Goal: Task Accomplishment & Management: Use online tool/utility

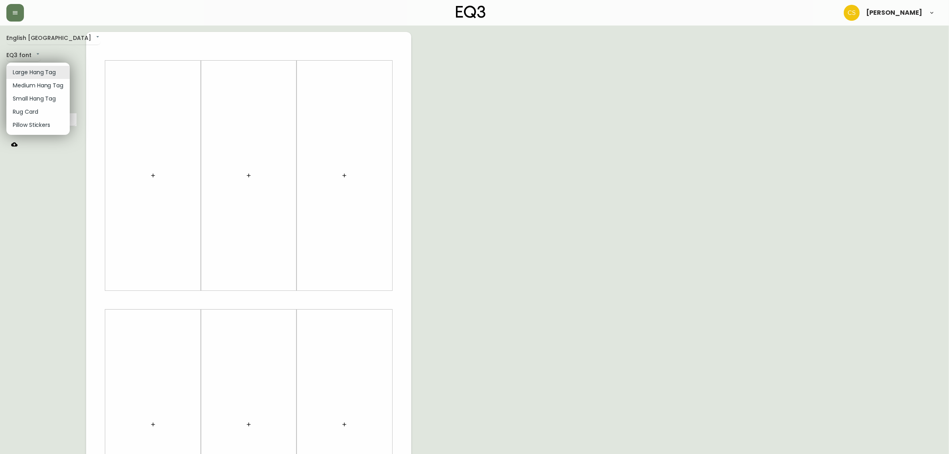
click at [38, 73] on body "[PERSON_NAME] English Canada en_CA EQ3 font EQ3 Large Hang Tag large 8.5 in × 1…" at bounding box center [474, 284] width 949 height 568
click at [42, 100] on li "Small Hang Tag" at bounding box center [37, 98] width 63 height 13
type input "small"
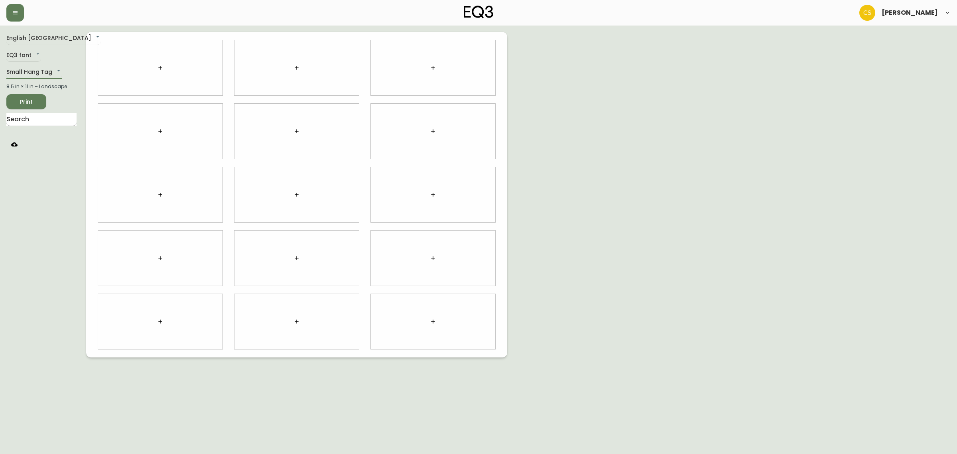
click at [40, 114] on input "text" at bounding box center [41, 119] width 70 height 13
type input "ALFI"
click at [26, 100] on span "Print" at bounding box center [26, 102] width 27 height 10
click at [355, 108] on button "button" at bounding box center [351, 106] width 12 height 12
